Goal: Book appointment/travel/reservation

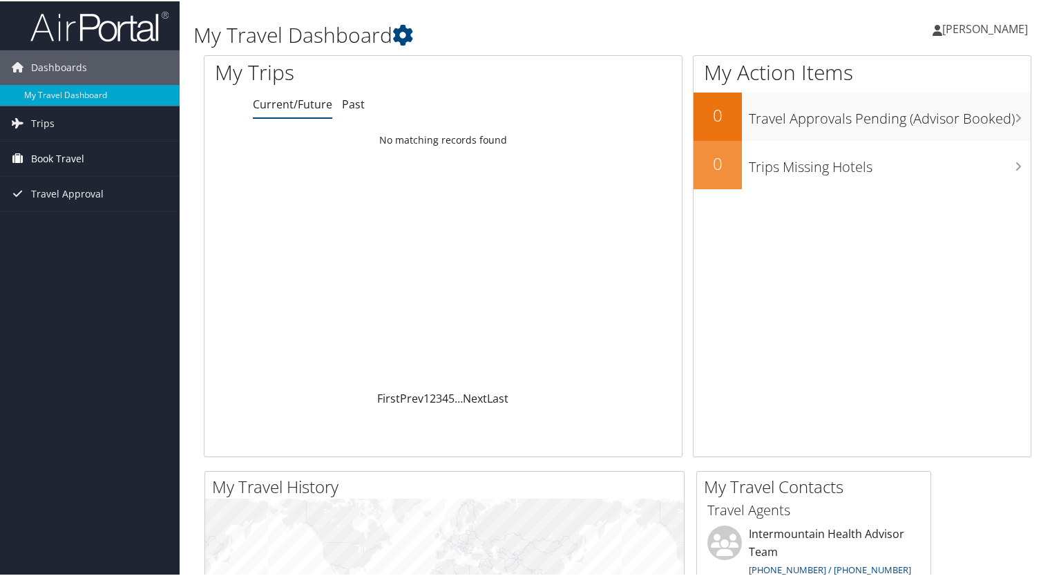
click at [38, 166] on span "Book Travel" at bounding box center [57, 157] width 53 height 35
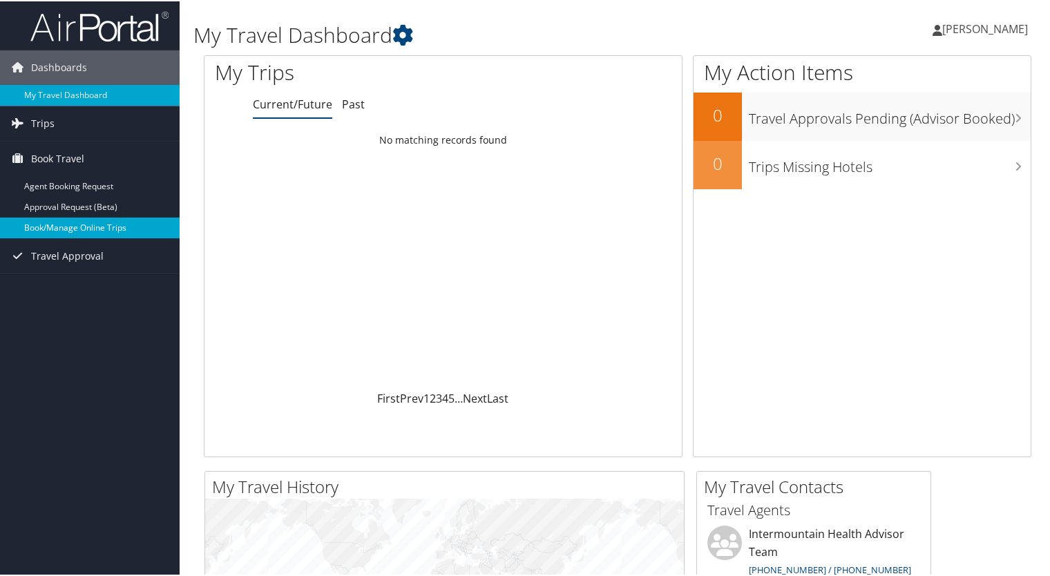
click at [108, 228] on link "Book/Manage Online Trips" at bounding box center [90, 226] width 180 height 21
